Goal: Information Seeking & Learning: Learn about a topic

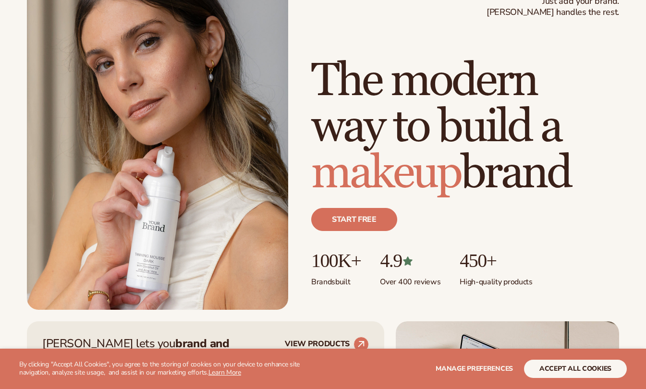
scroll to position [79, 0]
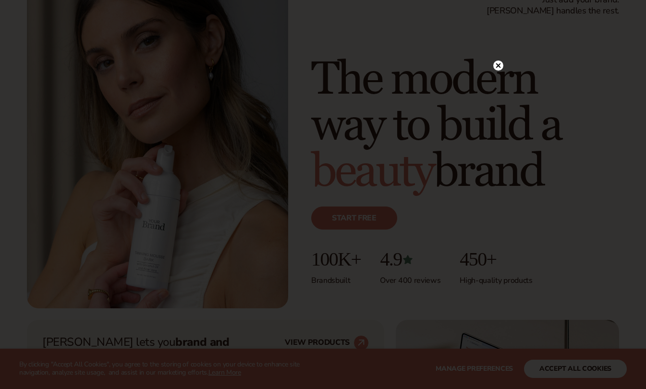
click at [501, 64] on circle at bounding box center [498, 66] width 10 height 10
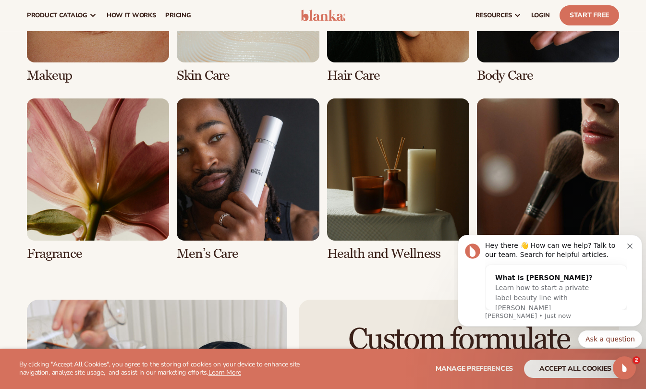
scroll to position [1908, 0]
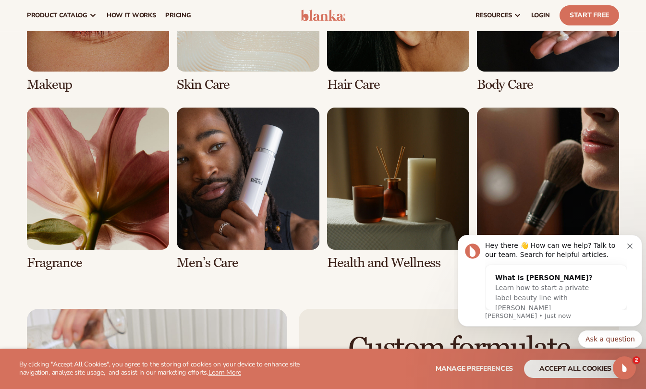
click at [144, 179] on link "5 / 8" at bounding box center [98, 189] width 142 height 163
click at [69, 265] on link "5 / 8" at bounding box center [98, 189] width 142 height 163
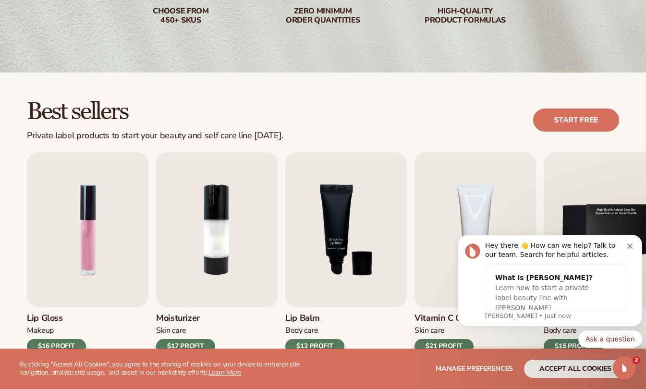
click at [78, 229] on img "1 / 9" at bounding box center [88, 229] width 122 height 155
click at [628, 247] on icon "Dismiss notification" at bounding box center [630, 246] width 5 height 5
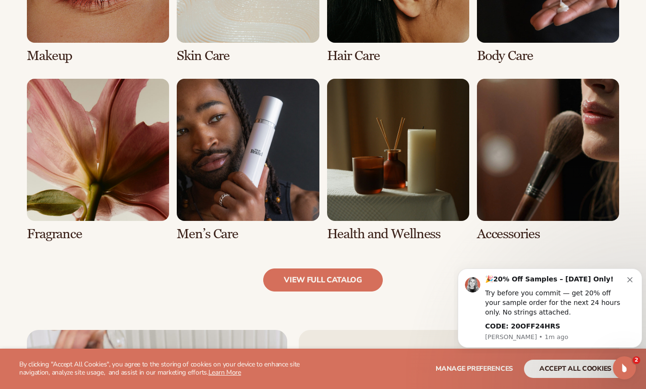
scroll to position [824, 0]
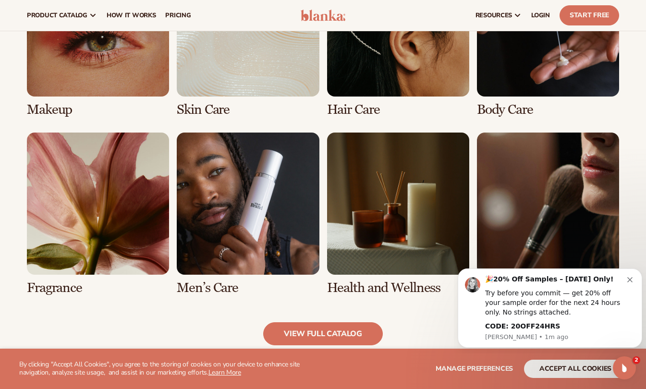
click at [389, 173] on link "7 / 8" at bounding box center [398, 214] width 142 height 163
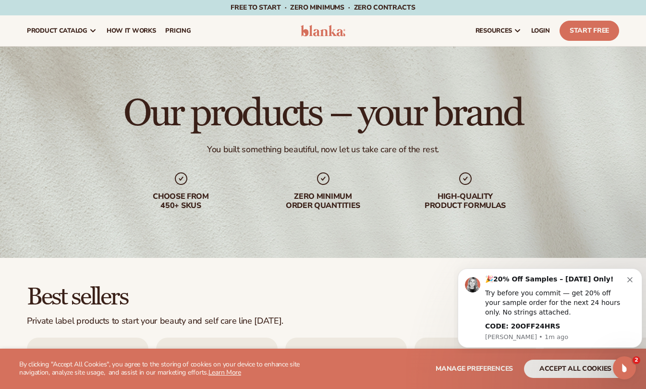
click at [630, 279] on icon "Dismiss notification" at bounding box center [630, 279] width 5 height 5
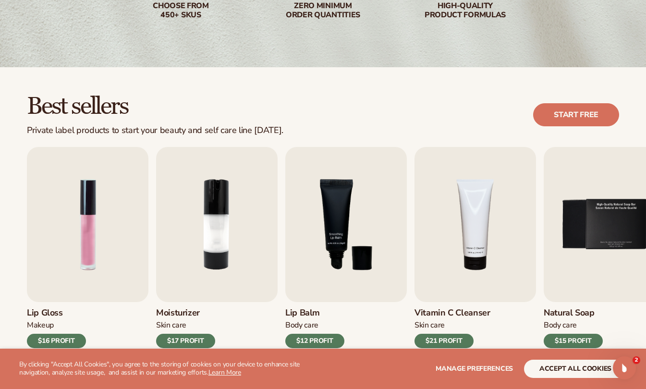
scroll to position [202, 0]
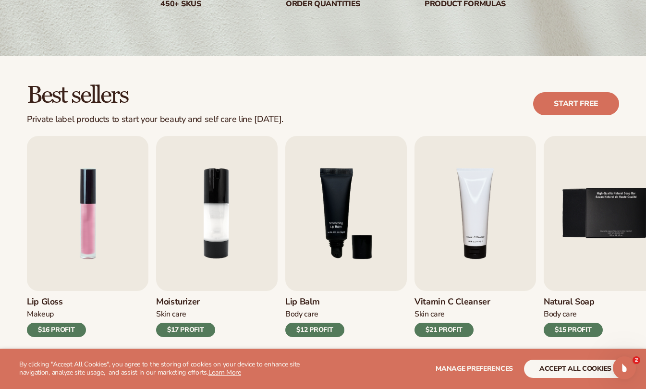
click at [88, 182] on div "Lip Gloss Makeup $16 PROFIT Moisturizer Skin Care $17 PROFIT Lip Balm" at bounding box center [323, 236] width 592 height 201
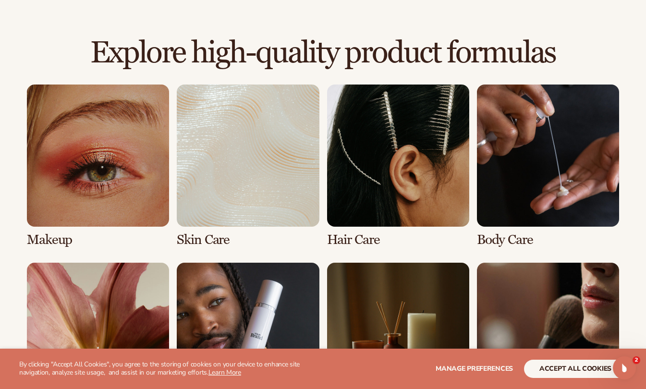
scroll to position [694, 0]
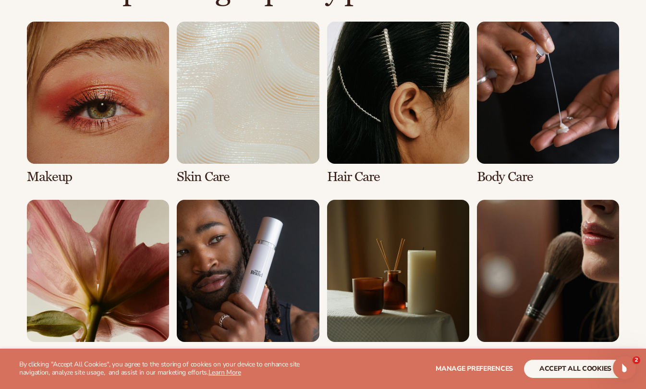
click at [108, 134] on link "1 / 8" at bounding box center [98, 103] width 142 height 163
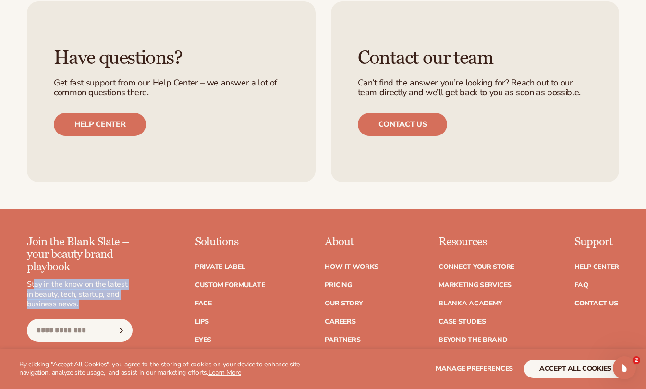
drag, startPoint x: 36, startPoint y: 284, endPoint x: 84, endPoint y: 302, distance: 51.8
click at [84, 302] on p "Stay in the know on the latest in beauty, tech, startup, and business news." at bounding box center [80, 295] width 106 height 30
click at [84, 303] on p "Stay in the know on the latest in beauty, tech, startup, and business news." at bounding box center [80, 295] width 106 height 30
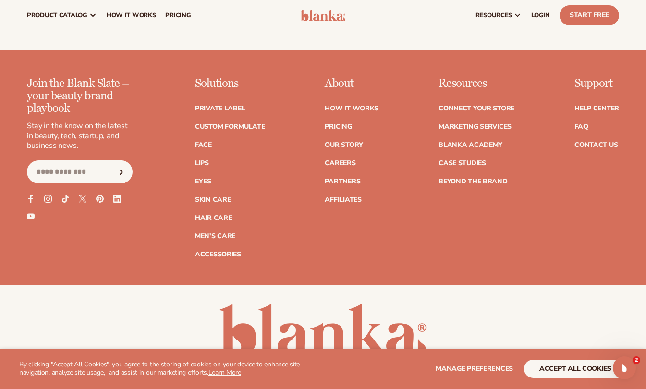
scroll to position [1817, 0]
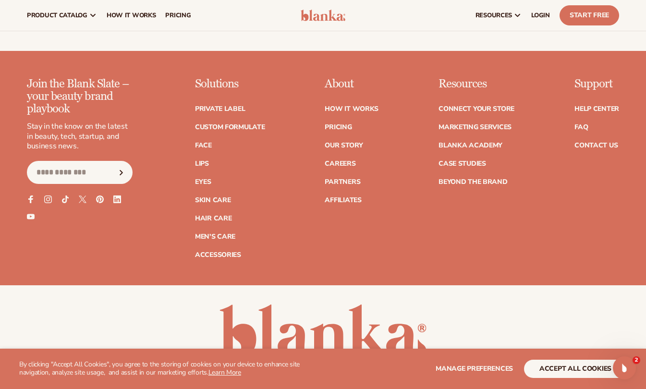
click at [344, 145] on link "Our Story" at bounding box center [344, 145] width 38 height 7
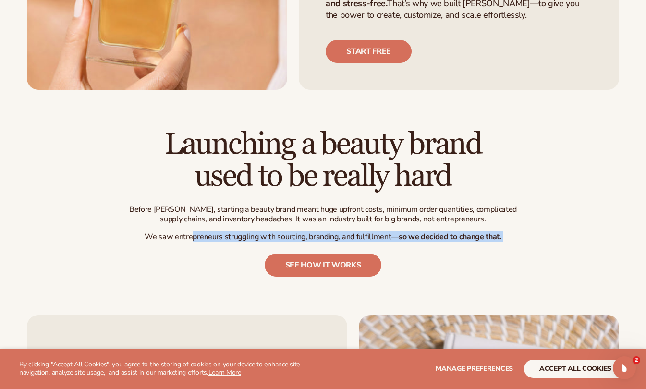
scroll to position [292, 0]
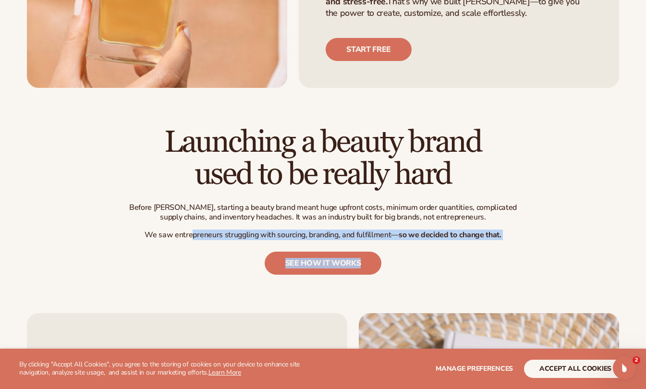
drag, startPoint x: 192, startPoint y: 222, endPoint x: 448, endPoint y: 210, distance: 255.9
click at [448, 210] on div "Launching a beauty brand used to be really hard Before Blanka, starting a beaut…" at bounding box center [323, 200] width 399 height 148
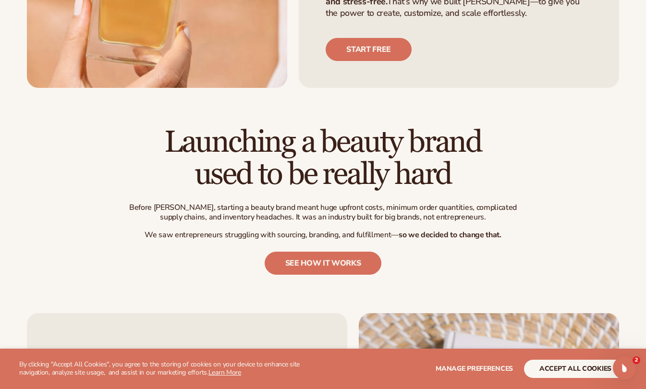
click at [448, 213] on div "Launching a beauty brand used to be really hard Before Blanka, starting a beaut…" at bounding box center [323, 200] width 399 height 148
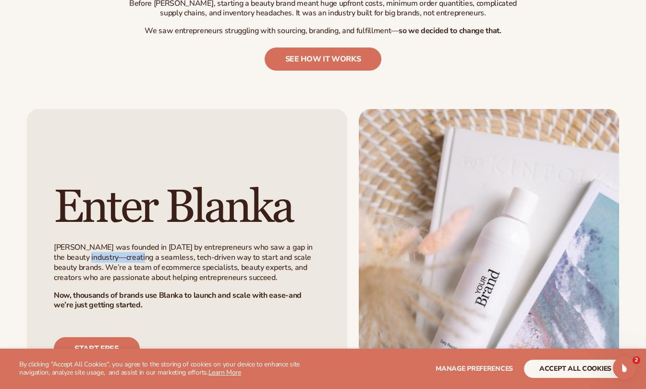
scroll to position [500, 0]
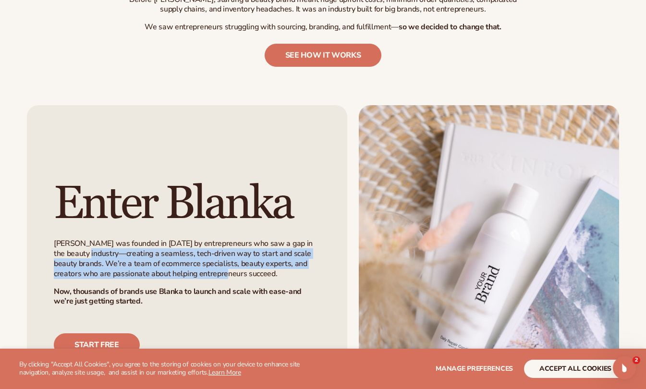
drag, startPoint x: 88, startPoint y: 226, endPoint x: 229, endPoint y: 240, distance: 141.9
click at [229, 240] on p "Blanka was founded in 2021 by entrepreneurs who saw a gap in the beauty industr…" at bounding box center [187, 259] width 267 height 40
click at [175, 244] on p "Blanka was founded in 2021 by entrepreneurs who saw a gap in the beauty industr…" at bounding box center [187, 259] width 267 height 40
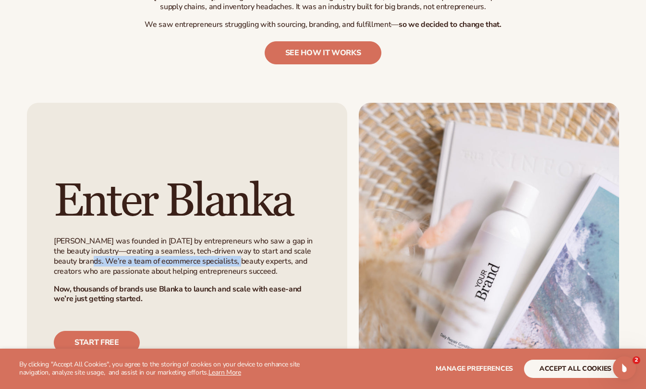
scroll to position [503, 0]
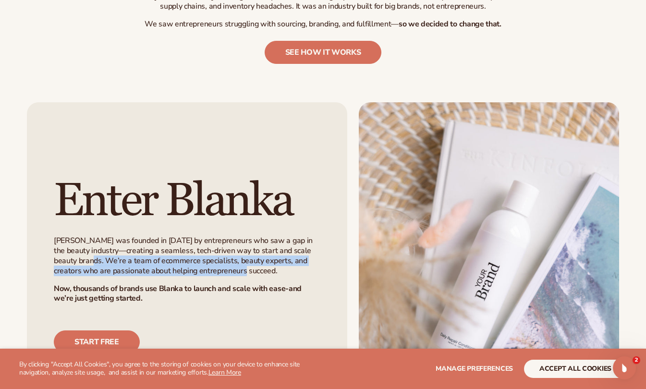
drag, startPoint x: 98, startPoint y: 231, endPoint x: 263, endPoint y: 238, distance: 165.0
click at [263, 238] on p "Blanka was founded in 2021 by entrepreneurs who saw a gap in the beauty industr…" at bounding box center [187, 256] width 267 height 40
click at [263, 239] on p "Blanka was founded in 2021 by entrepreneurs who saw a gap in the beauty industr…" at bounding box center [187, 256] width 267 height 40
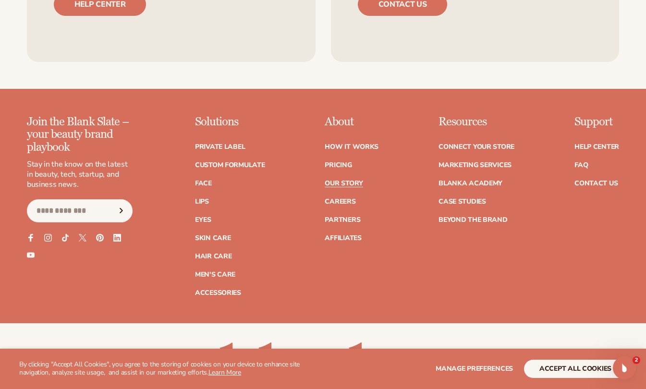
scroll to position [2461, 0]
click at [208, 198] on link "Lips" at bounding box center [202, 201] width 14 height 7
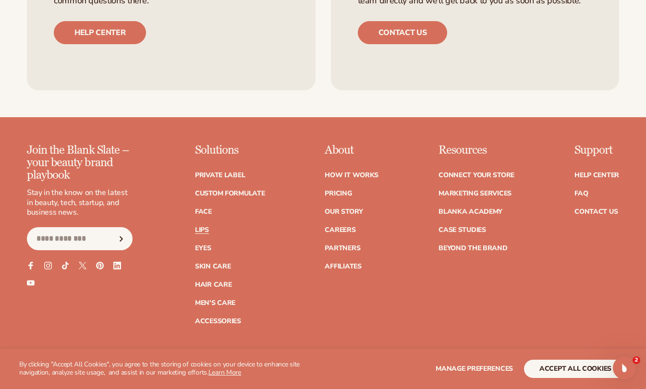
scroll to position [1759, 0]
